Goal: Transaction & Acquisition: Subscribe to service/newsletter

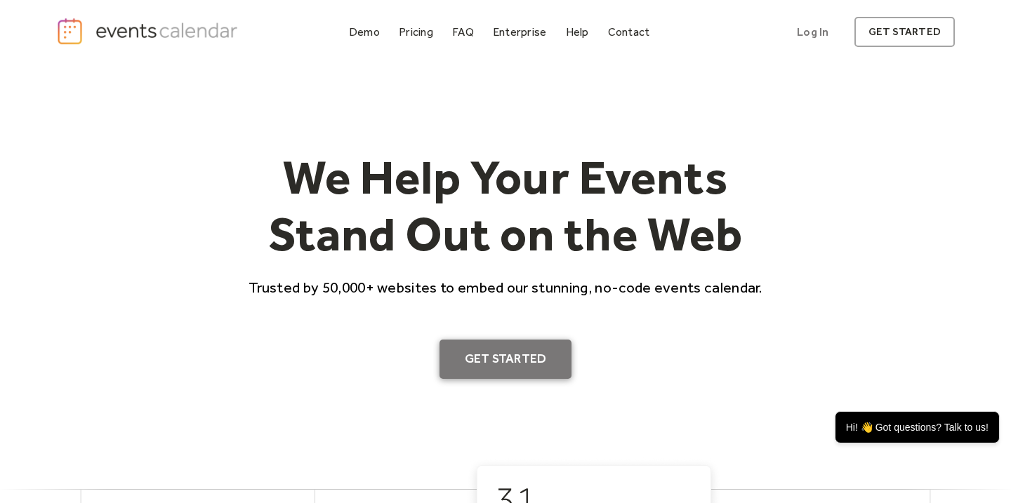
click at [542, 351] on link "Get Started" at bounding box center [505, 359] width 133 height 39
click at [430, 32] on div "Pricing" at bounding box center [416, 32] width 34 height 8
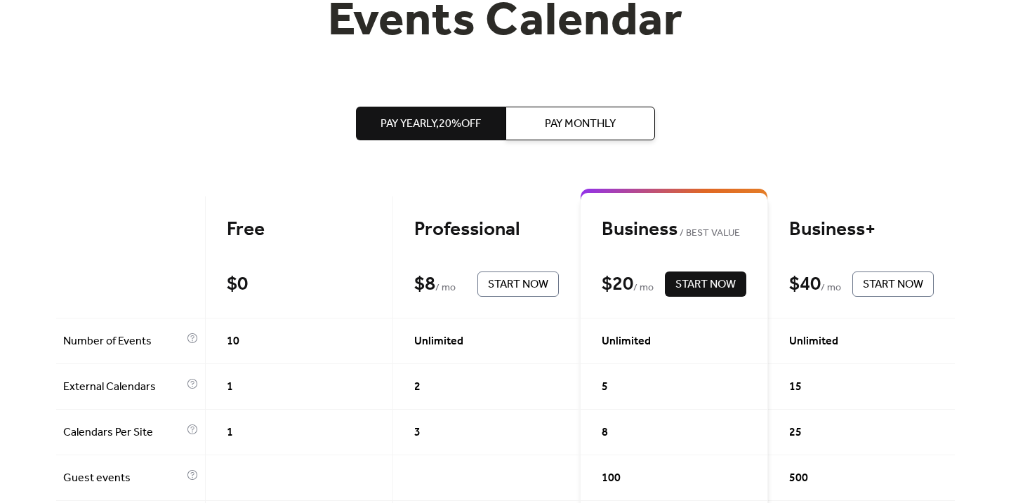
scroll to position [46, 0]
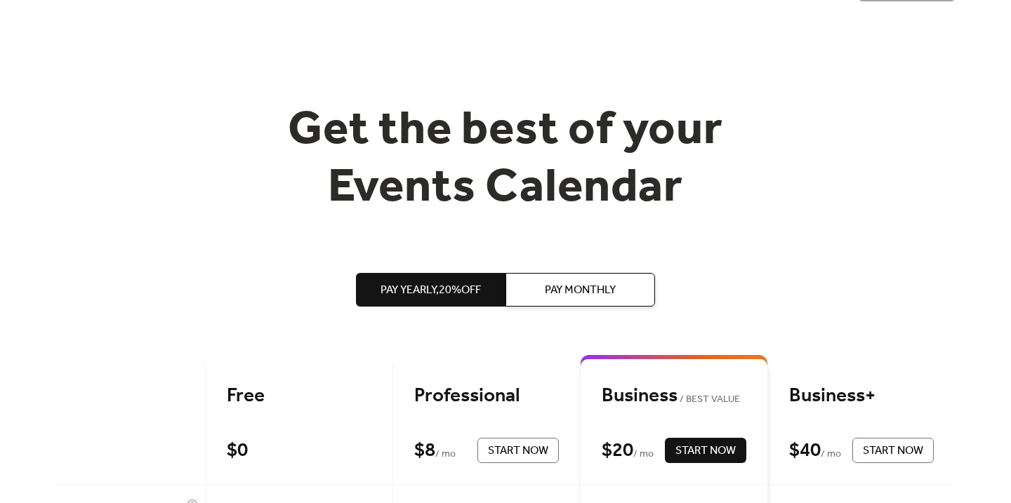
click at [572, 285] on span "Pay Monthly" at bounding box center [580, 290] width 71 height 17
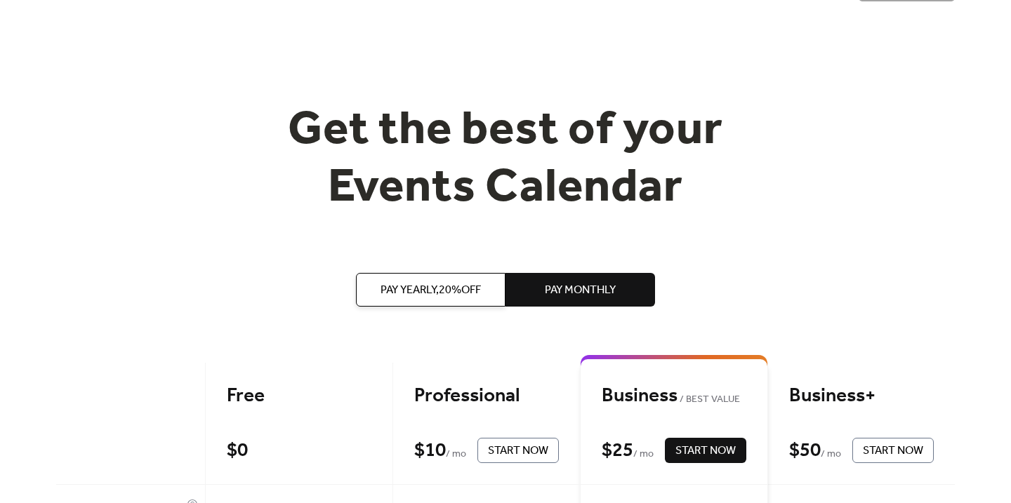
click at [432, 294] on span "Pay Yearly, 20% off" at bounding box center [430, 290] width 100 height 17
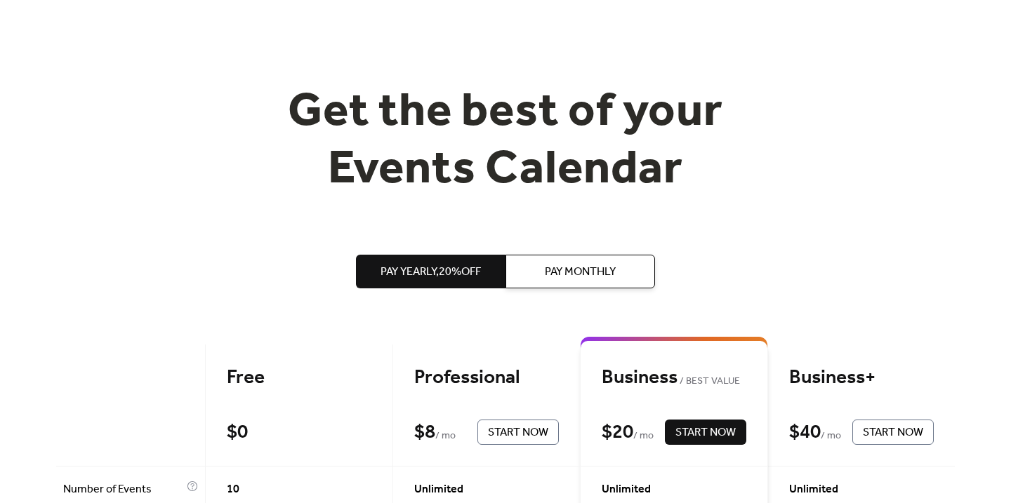
scroll to position [58, 0]
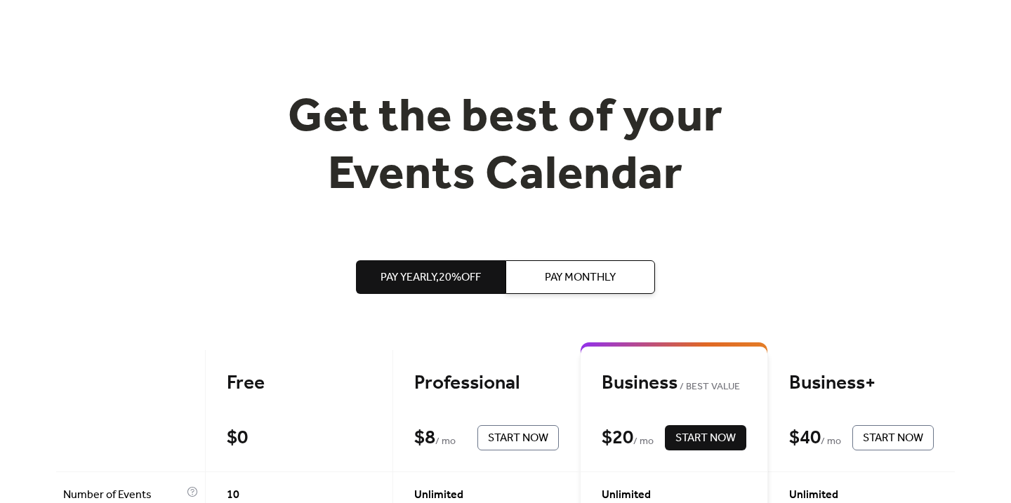
click at [577, 277] on span "Pay Monthly" at bounding box center [580, 277] width 71 height 17
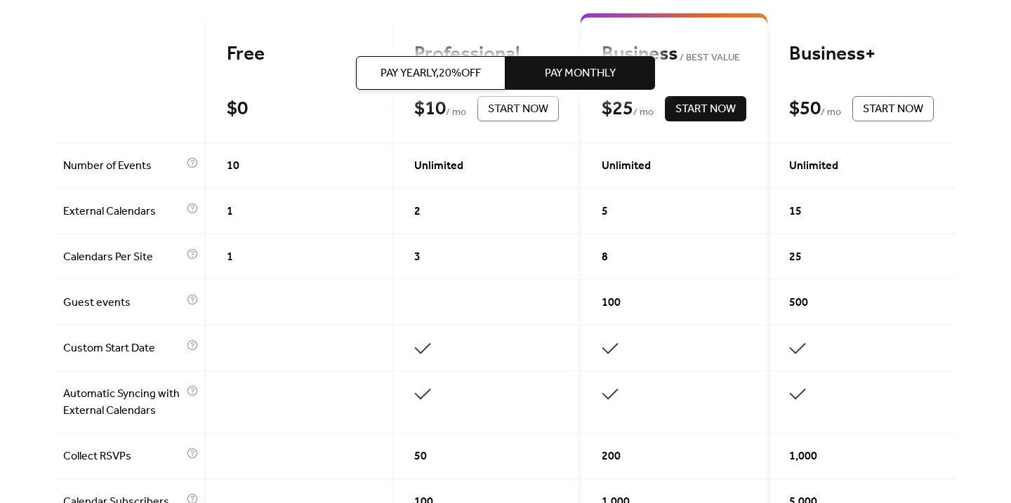
scroll to position [0, 0]
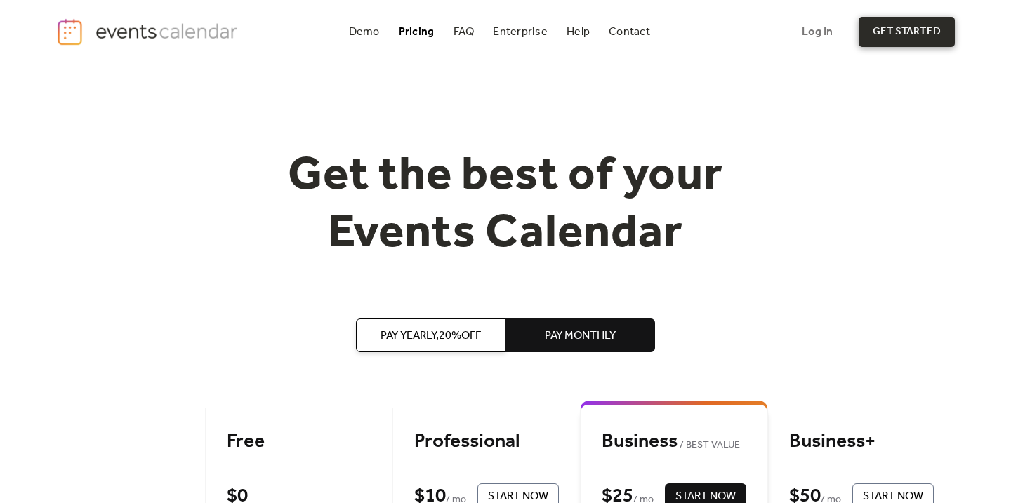
click at [896, 27] on link "get started" at bounding box center [906, 32] width 96 height 30
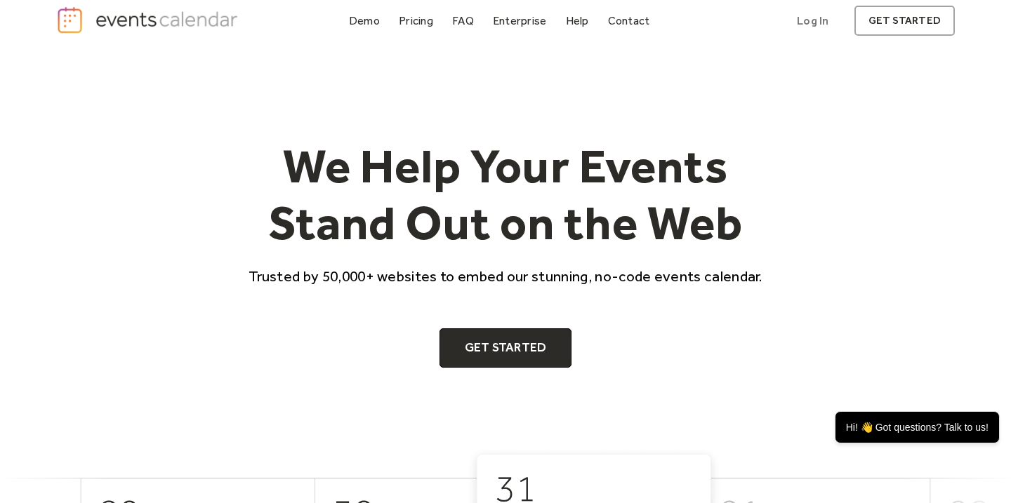
scroll to position [12, 0]
click at [411, 22] on div "Pricing" at bounding box center [416, 20] width 34 height 8
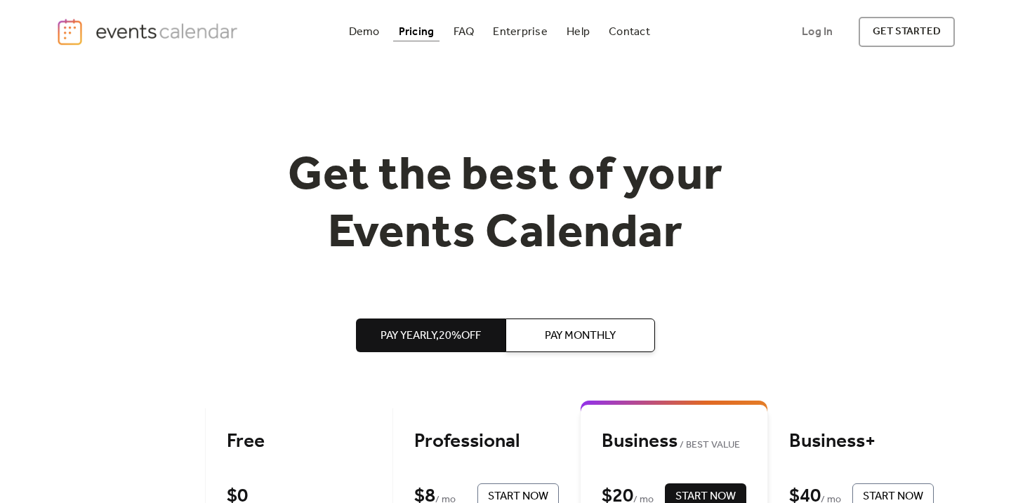
click at [571, 337] on span "Pay Monthly" at bounding box center [580, 336] width 71 height 17
